Goal: Transaction & Acquisition: Purchase product/service

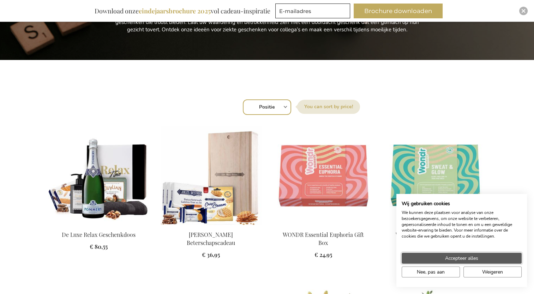
click at [470, 260] on span "Accepteer alles" at bounding box center [461, 258] width 33 height 7
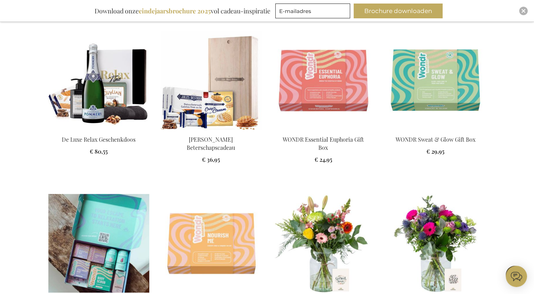
click at [119, 256] on img at bounding box center [98, 243] width 101 height 99
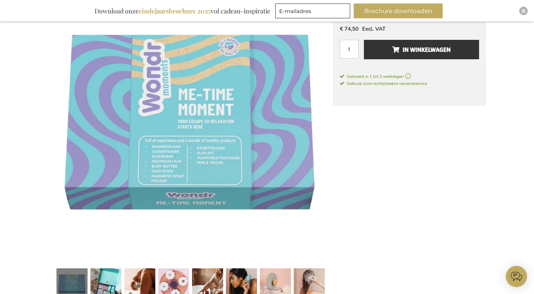
scroll to position [217, 0]
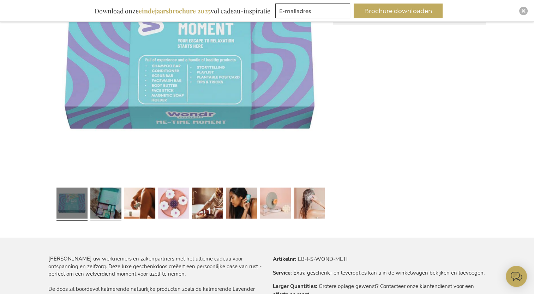
click at [112, 213] on link at bounding box center [105, 204] width 31 height 39
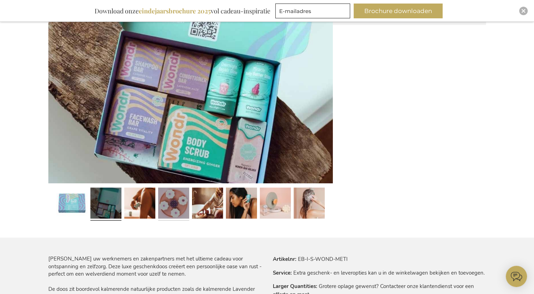
click at [176, 202] on link at bounding box center [173, 204] width 31 height 39
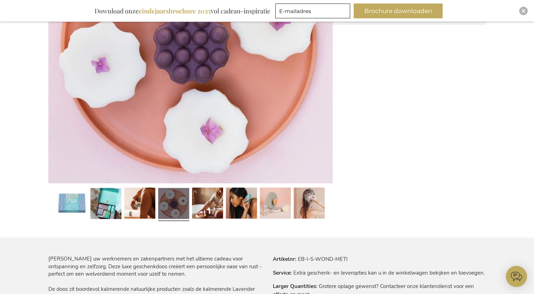
click at [155, 203] on div at bounding box center [140, 204] width 34 height 39
click at [214, 203] on link at bounding box center [207, 204] width 31 height 39
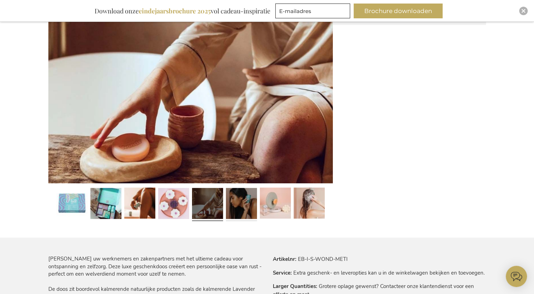
click at [243, 203] on link at bounding box center [241, 204] width 31 height 39
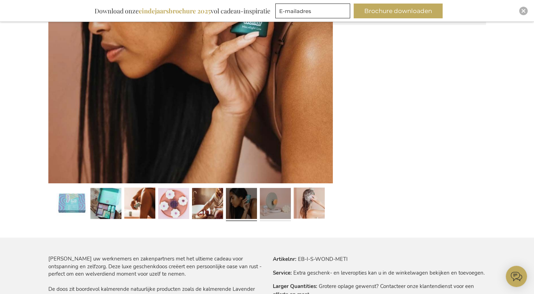
click at [267, 205] on link at bounding box center [275, 204] width 31 height 39
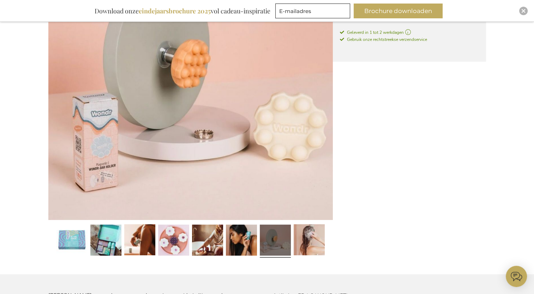
scroll to position [179, 0]
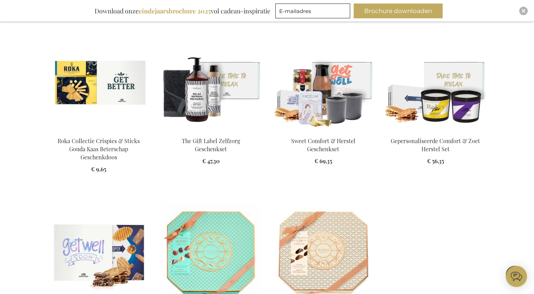
scroll to position [602, 0]
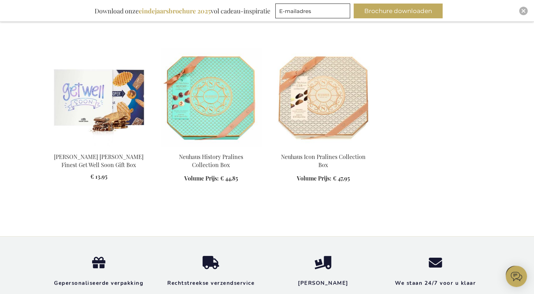
scroll to position [755, 0]
